Goal: Transaction & Acquisition: Purchase product/service

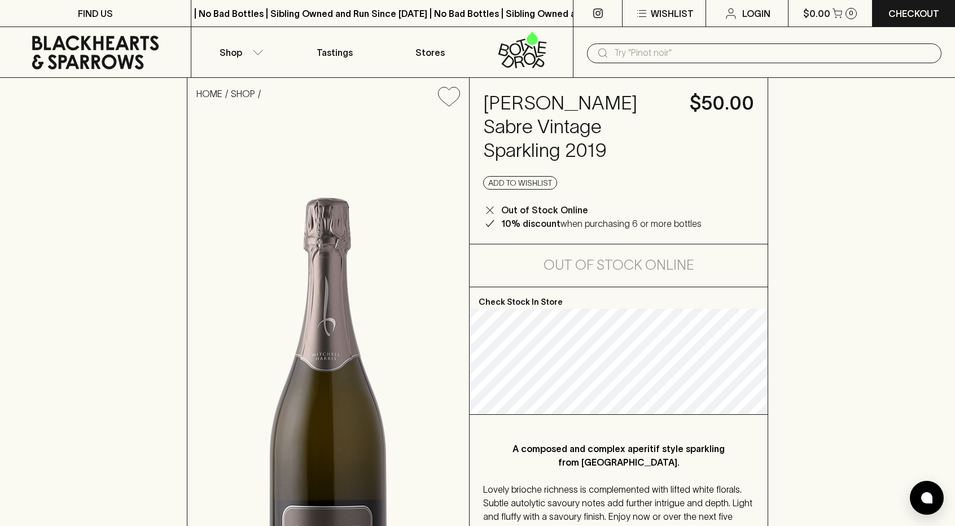
drag, startPoint x: 668, startPoint y: 124, endPoint x: 483, endPoint y: 102, distance: 185.8
click at [483, 102] on h4 "[PERSON_NAME] Sabre Vintage Sparkling 2019" at bounding box center [579, 126] width 193 height 71
click at [483, 103] on h4 "[PERSON_NAME] Sabre Vintage Sparkling 2019" at bounding box center [579, 126] width 193 height 71
drag, startPoint x: 485, startPoint y: 100, endPoint x: 685, endPoint y: 129, distance: 202.4
click at [685, 129] on div "[PERSON_NAME] Sabre Vintage Sparkling 2019 $50.00 Add to wishlist Out of Stock …" at bounding box center [618, 161] width 298 height 166
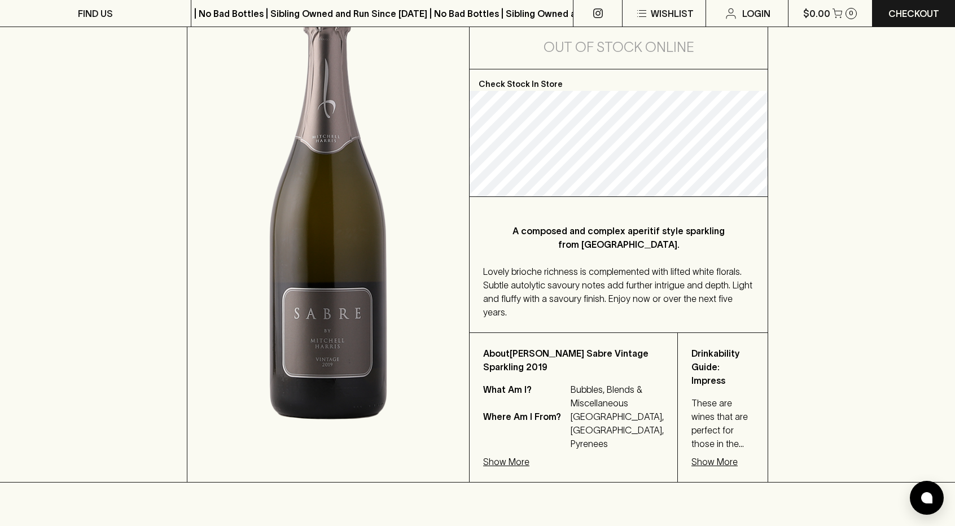
scroll to position [226, 0]
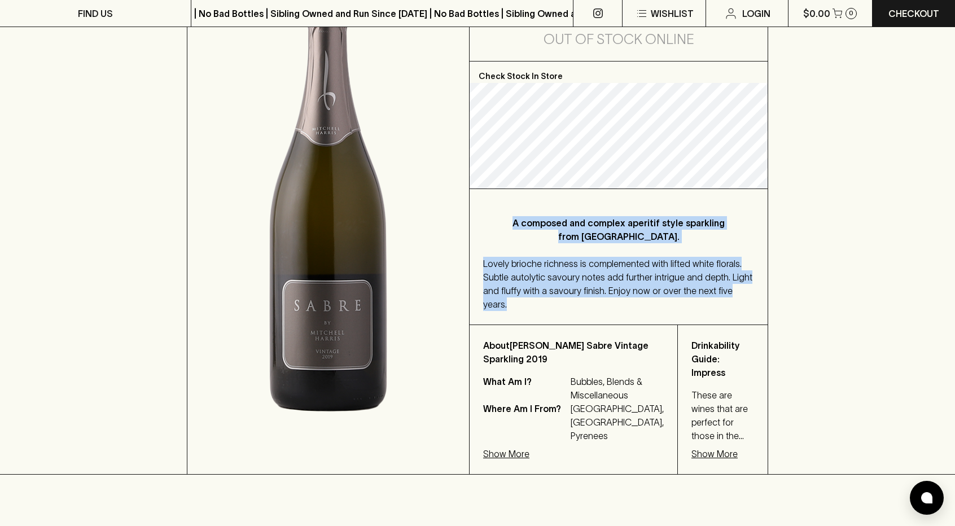
drag, startPoint x: 508, startPoint y: 196, endPoint x: 747, endPoint y: 261, distance: 248.0
click at [747, 261] on div "A composed and complex aperitif style sparkling from [GEOGRAPHIC_DATA]. Lovely …" at bounding box center [618, 256] width 298 height 135
click at [653, 227] on div "A composed and complex aperitif style sparkling from [GEOGRAPHIC_DATA]. Lovely …" at bounding box center [618, 256] width 298 height 135
drag, startPoint x: 507, startPoint y: 198, endPoint x: 747, endPoint y: 269, distance: 250.6
click at [747, 269] on div "A composed and complex aperitif style sparkling from [GEOGRAPHIC_DATA]. Lovely …" at bounding box center [618, 256] width 298 height 135
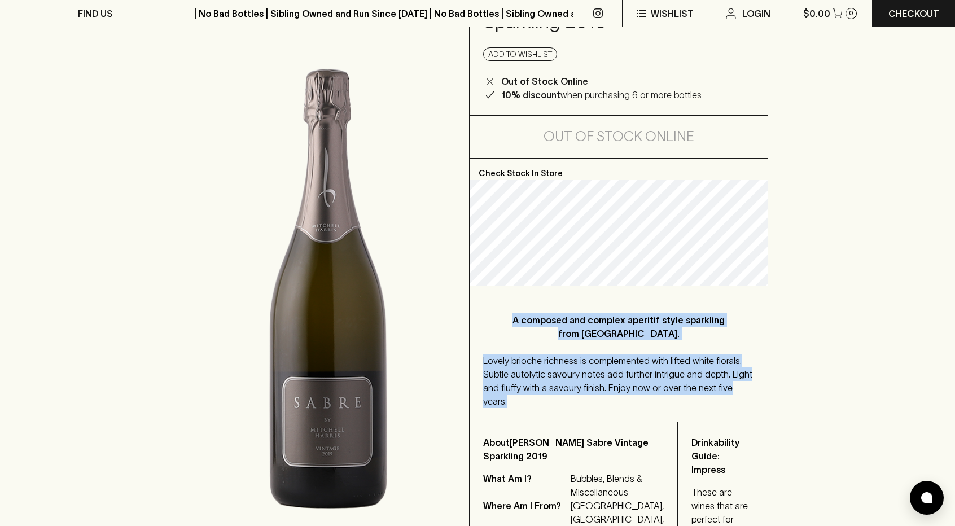
scroll to position [0, 0]
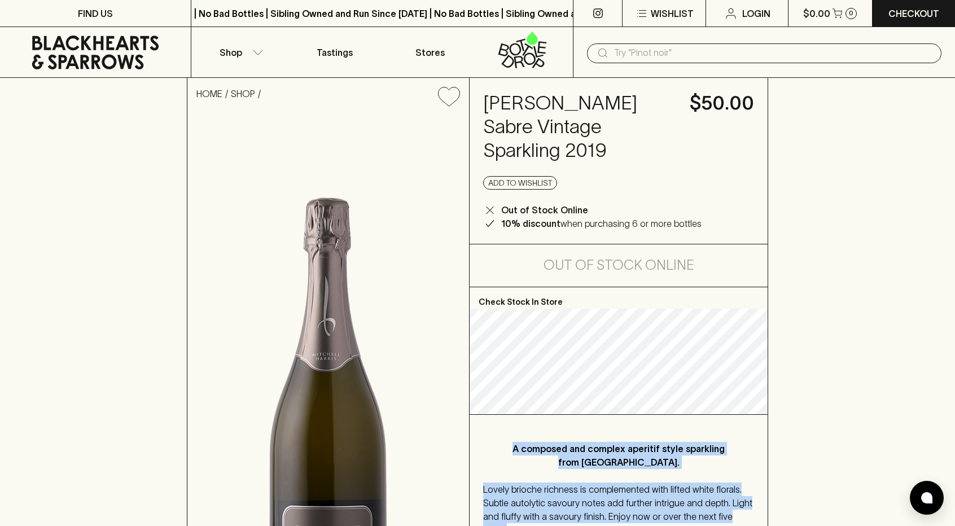
drag, startPoint x: 672, startPoint y: 125, endPoint x: 477, endPoint y: 96, distance: 197.8
click at [477, 96] on div "[PERSON_NAME] Sabre Vintage Sparkling 2019 $50.00 Add to wishlist Out of Stock …" at bounding box center [618, 161] width 298 height 166
click at [500, 104] on h4 "[PERSON_NAME] Sabre Vintage Sparkling 2019" at bounding box center [579, 126] width 193 height 71
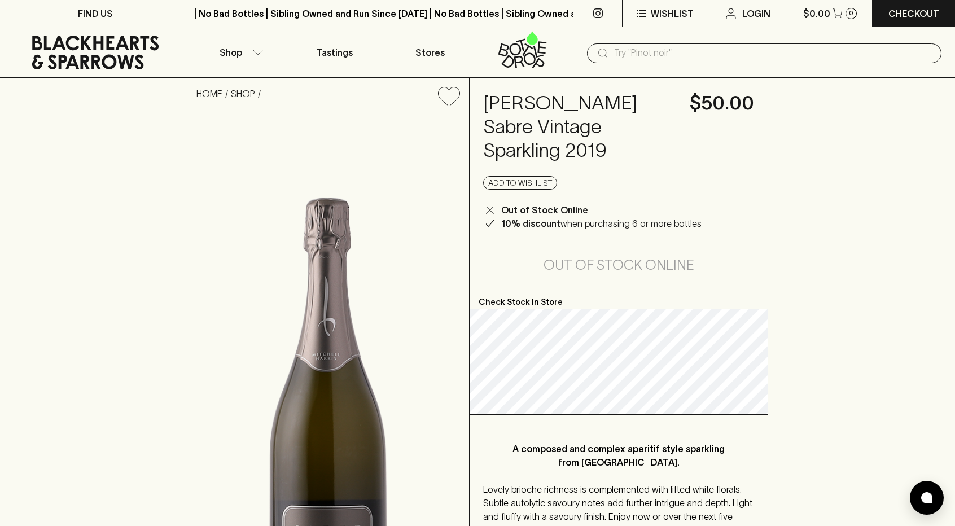
drag, startPoint x: 486, startPoint y: 102, endPoint x: 678, endPoint y: 127, distance: 193.4
click at [678, 127] on div "[PERSON_NAME] Sabre Vintage Sparkling 2019 $50.00 Add to wishlist Out of Stock …" at bounding box center [618, 161] width 298 height 166
